Goal: Transaction & Acquisition: Download file/media

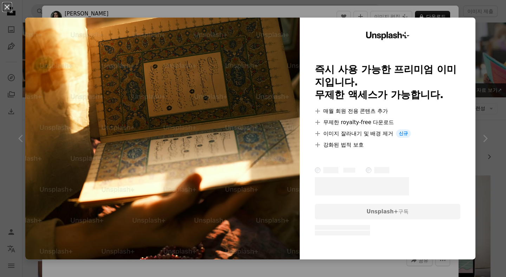
scroll to position [377, 0]
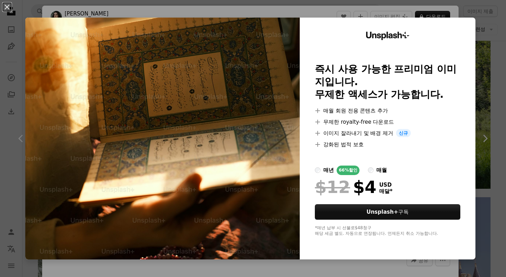
click at [339, 2] on div "An X shape Unsplash+ 즉시 사용 가능한 프리미엄 이미지입니다. 무제한 액세스가 가능합니다. A plus sign 매월 회원 전…" at bounding box center [253, 138] width 506 height 277
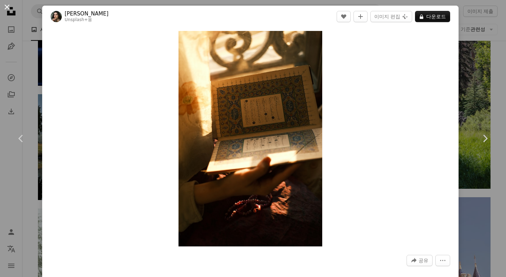
click at [6, 8] on button "An X shape" at bounding box center [7, 7] width 8 height 8
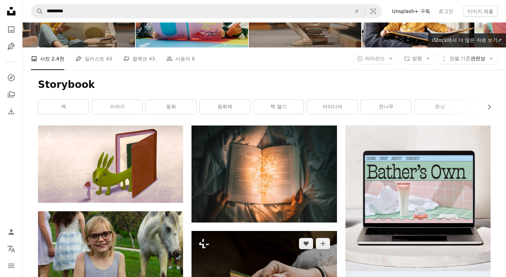
scroll to position [49, 0]
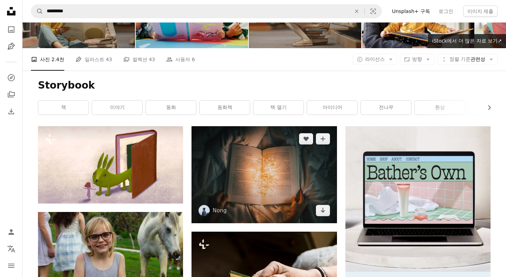
click at [225, 152] on img at bounding box center [263, 174] width 145 height 97
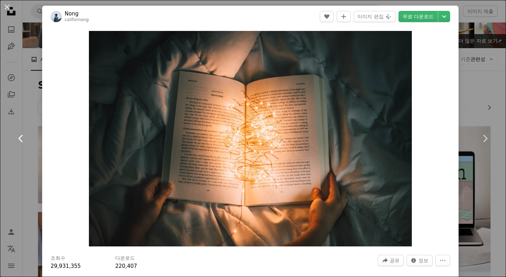
click at [20, 145] on link "Chevron left" at bounding box center [21, 138] width 42 height 67
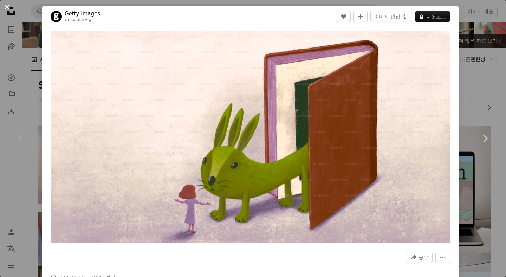
click at [9, 8] on button "An X shape" at bounding box center [7, 7] width 8 height 8
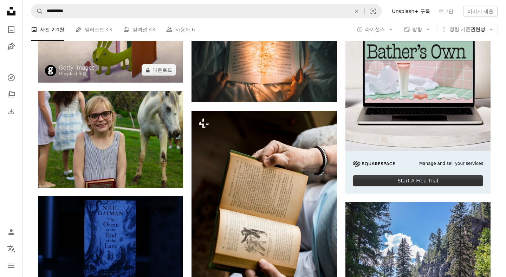
scroll to position [172, 0]
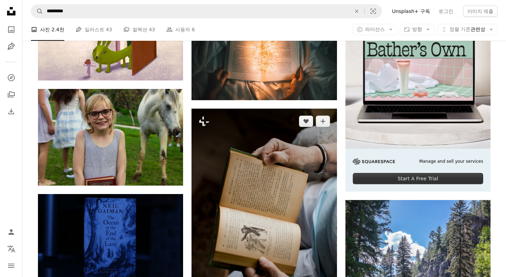
click at [286, 197] on img at bounding box center [263, 217] width 145 height 217
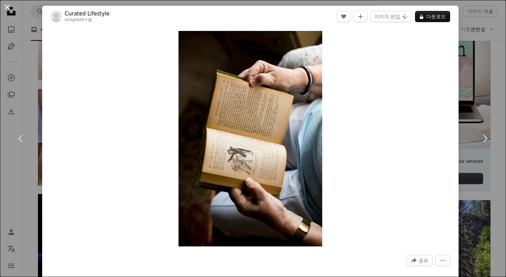
click at [6, 9] on button "An X shape" at bounding box center [7, 7] width 8 height 8
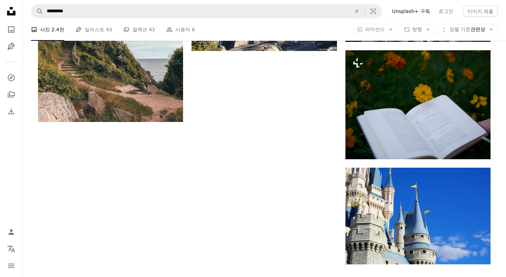
scroll to position [1258, 0]
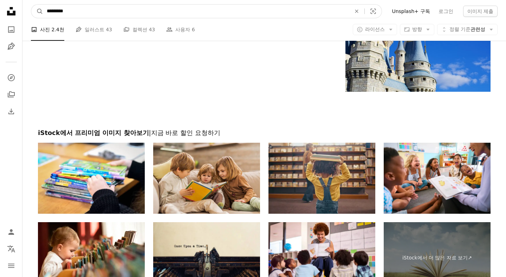
click at [239, 15] on input "*********" at bounding box center [196, 11] width 306 height 13
type input "**********"
click button "A magnifying glass" at bounding box center [37, 11] width 12 height 13
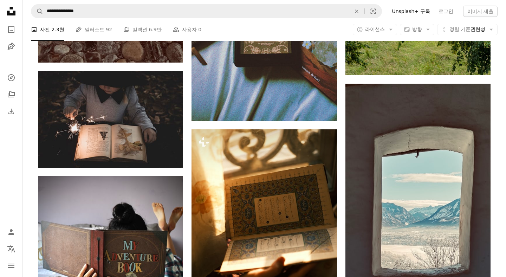
scroll to position [516, 0]
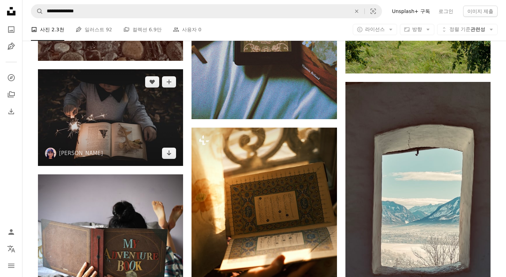
click at [132, 132] on img at bounding box center [110, 117] width 145 height 97
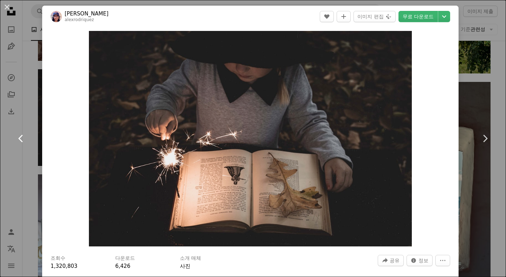
click at [32, 114] on link "Chevron left" at bounding box center [21, 138] width 42 height 67
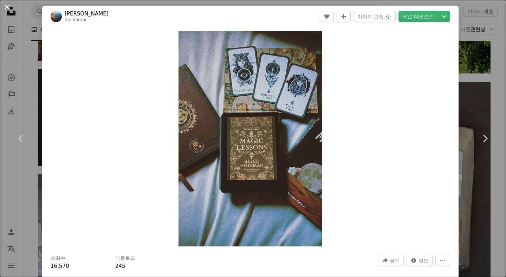
click at [9, 7] on button "An X shape" at bounding box center [7, 7] width 8 height 8
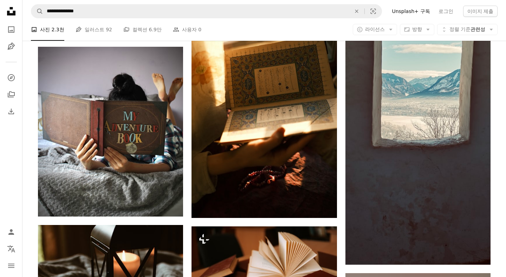
scroll to position [536, 0]
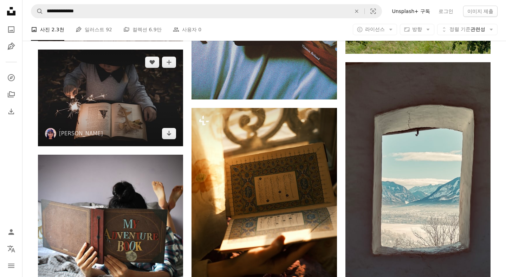
click at [98, 121] on img at bounding box center [110, 98] width 145 height 97
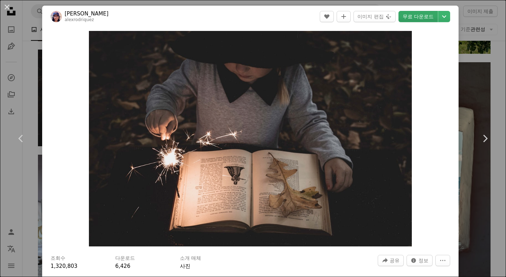
click at [434, 19] on link "무료 다운로드" at bounding box center [417, 16] width 39 height 11
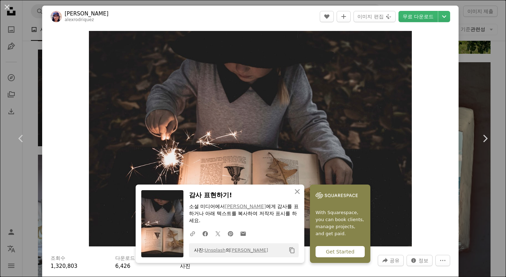
click at [293, 250] on icon "Copy content" at bounding box center [292, 250] width 6 height 6
click at [292, 253] on icon "클립보드에 복사하기" at bounding box center [291, 250] width 5 height 6
